Goal: Task Accomplishment & Management: Manage account settings

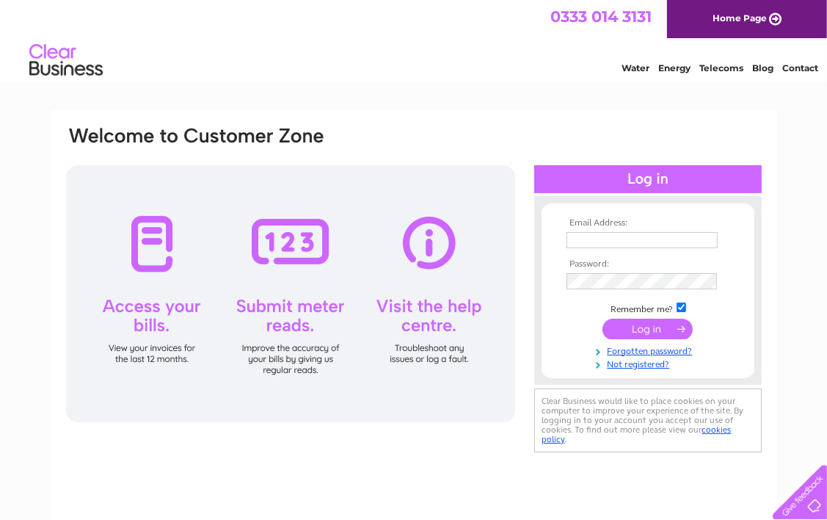
type input "treasurerbrunstanebc@outlook.com"
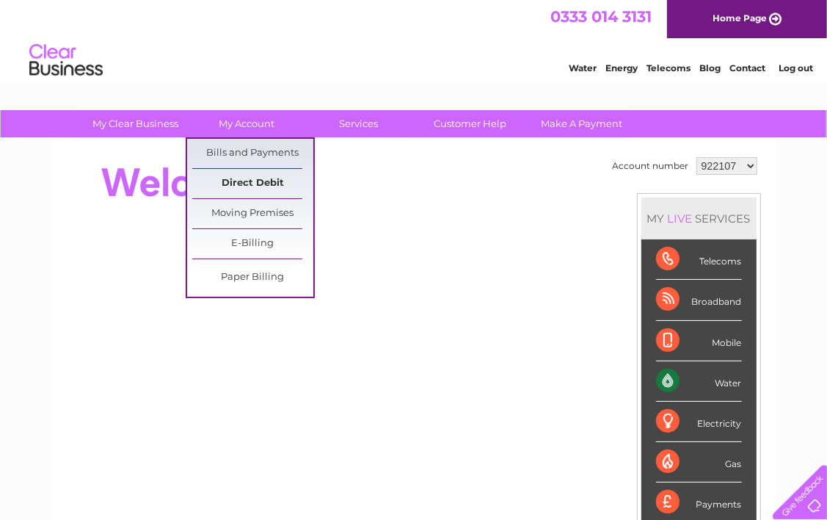
click at [258, 178] on link "Direct Debit" at bounding box center [252, 183] width 121 height 29
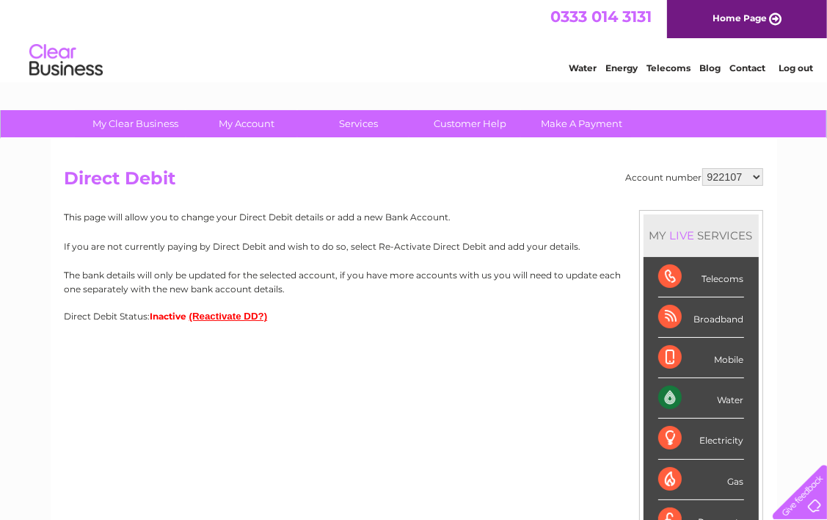
click at [214, 316] on button "(Reactivate DD?)" at bounding box center [228, 316] width 79 height 11
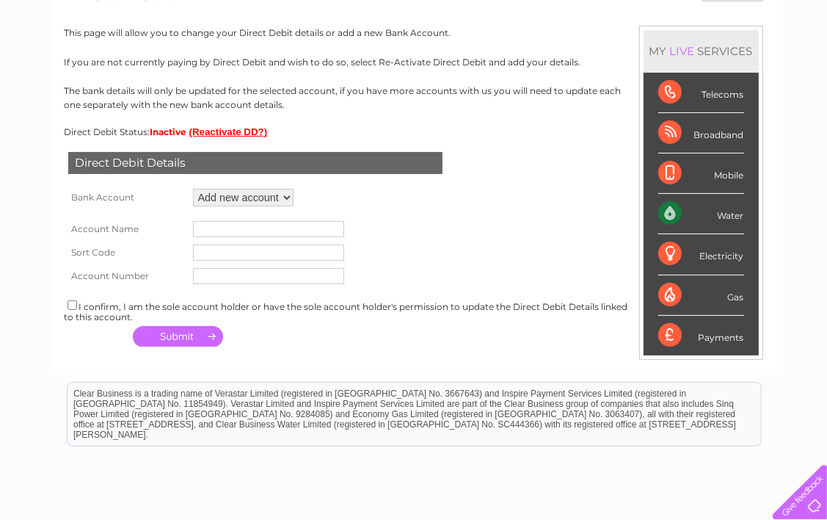
scroll to position [199, 0]
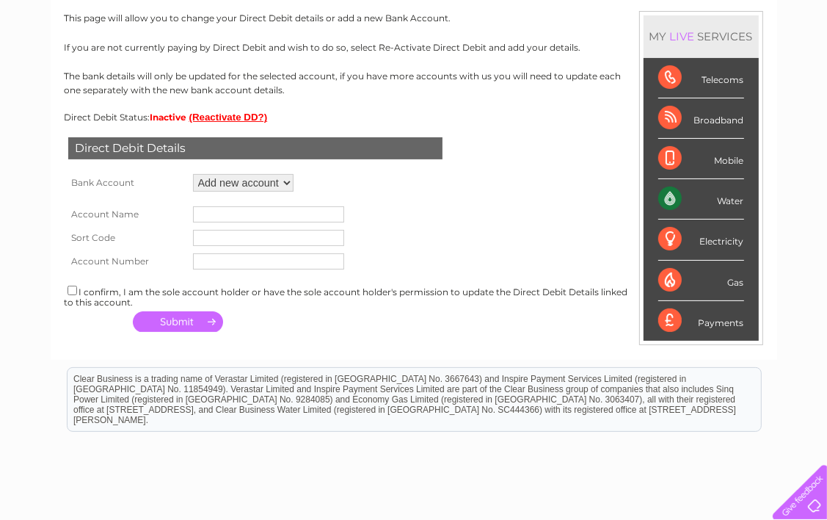
click at [286, 181] on select "Add new account ****5439 ****5439 ****5439 ****5439 ****5439" at bounding box center [243, 183] width 101 height 18
select select "1516477"
click at [193, 174] on select "Add new account ****5439 ****5439 ****5439 ****5439 ****5439" at bounding box center [243, 183] width 101 height 18
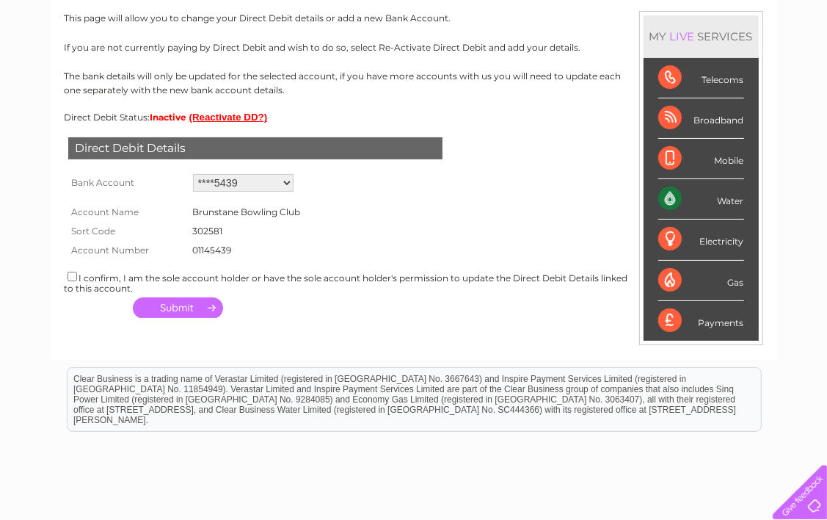
click at [72, 280] on input "checkbox" at bounding box center [73, 277] width 10 height 10
checkbox input "true"
click at [168, 305] on button "button" at bounding box center [178, 307] width 90 height 21
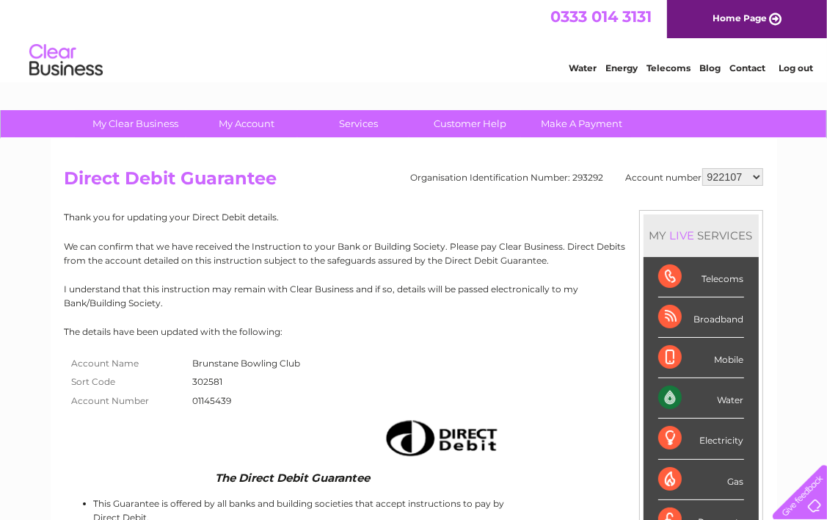
click at [792, 65] on link "Log out" at bounding box center [796, 67] width 35 height 11
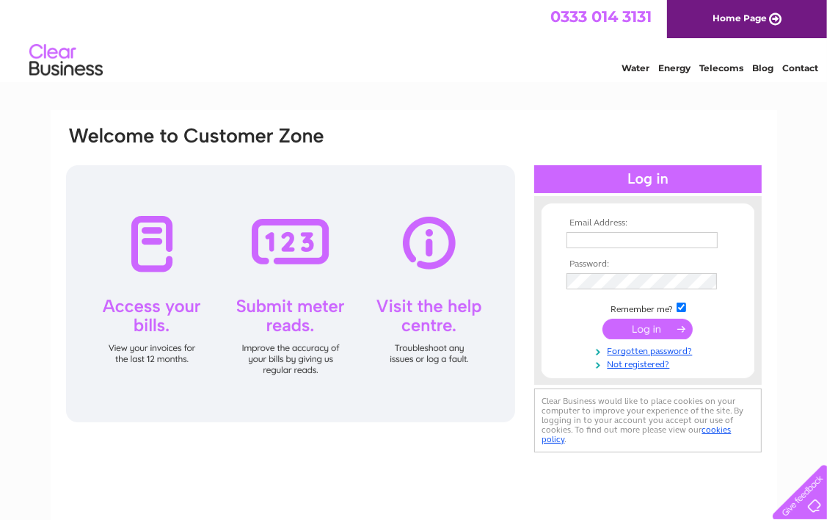
type input "[EMAIL_ADDRESS][DOMAIN_NAME]"
click at [652, 329] on input "submit" at bounding box center [648, 329] width 90 height 21
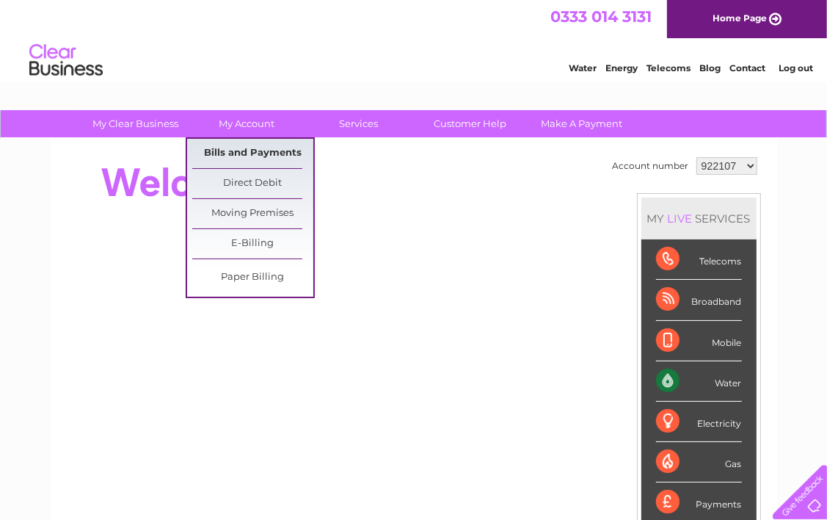
click at [244, 150] on link "Bills and Payments" at bounding box center [252, 153] width 121 height 29
